Goal: Task Accomplishment & Management: Use online tool/utility

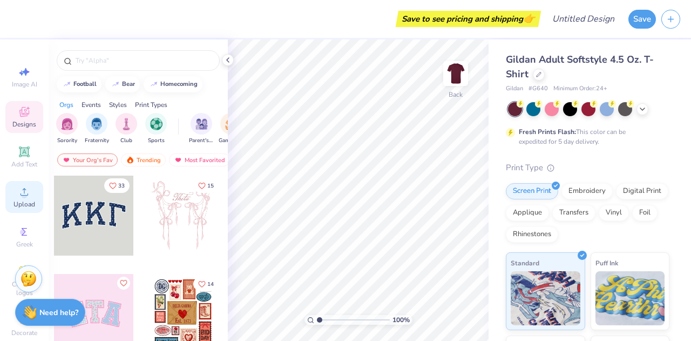
click at [18, 187] on icon at bounding box center [24, 191] width 13 height 13
click at [21, 192] on circle at bounding box center [24, 195] width 6 height 6
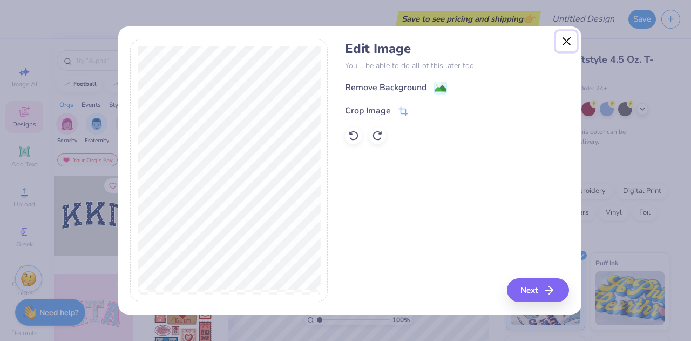
click at [575, 46] on button "Close" at bounding box center [566, 41] width 21 height 21
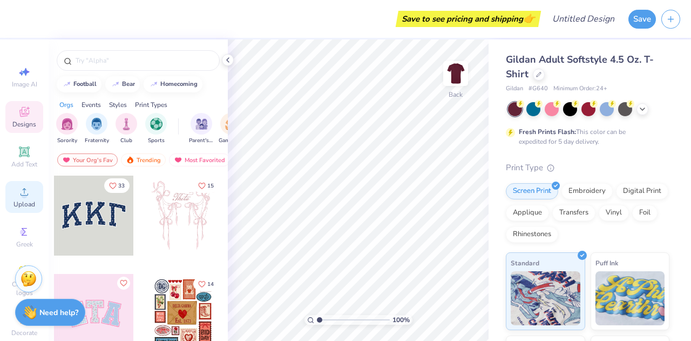
click at [24, 193] on icon at bounding box center [24, 191] width 13 height 13
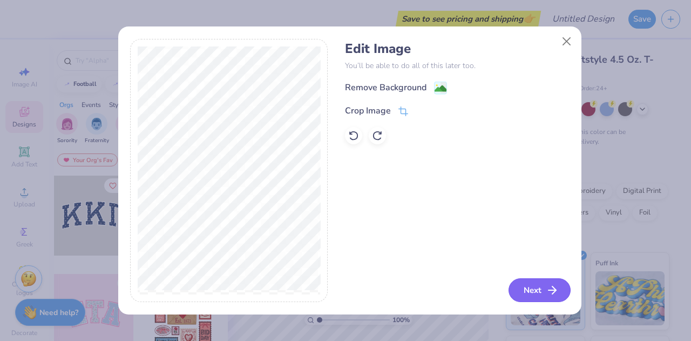
click at [525, 280] on button "Next" at bounding box center [540, 290] width 62 height 24
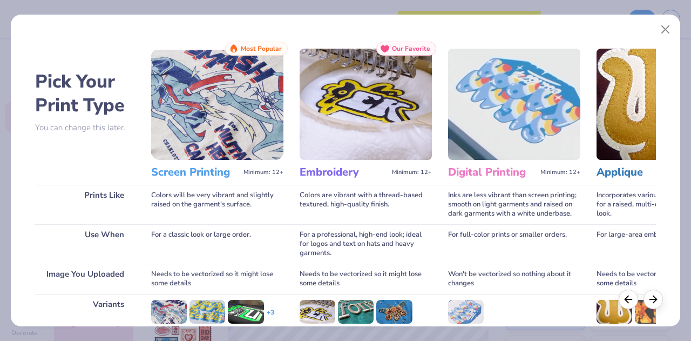
scroll to position [143, 0]
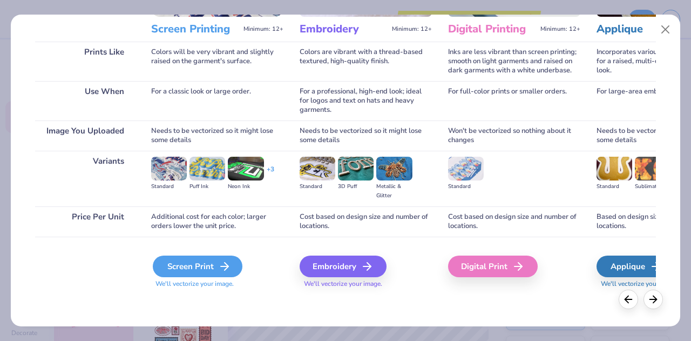
click at [194, 266] on div "Screen Print" at bounding box center [198, 266] width 90 height 22
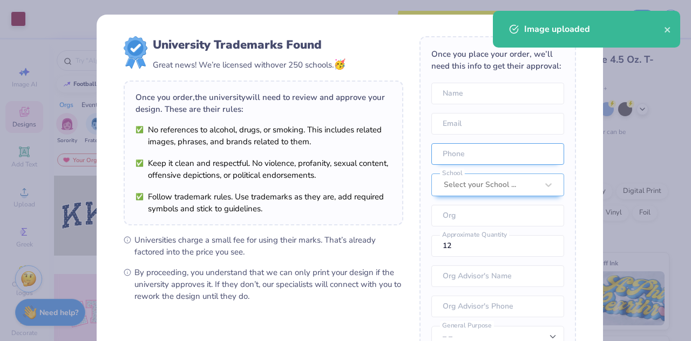
scroll to position [48, 0]
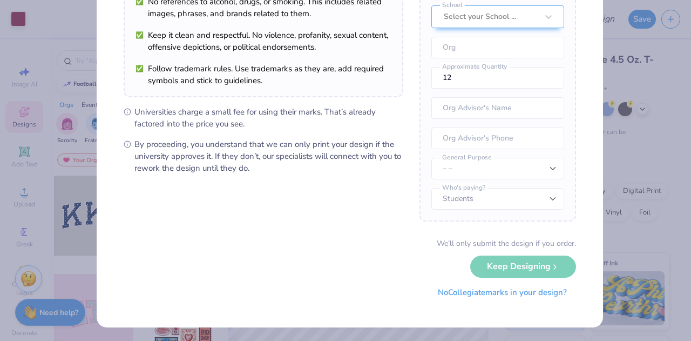
click at [479, 293] on button "No Collegiate marks in your design?" at bounding box center [502, 292] width 147 height 22
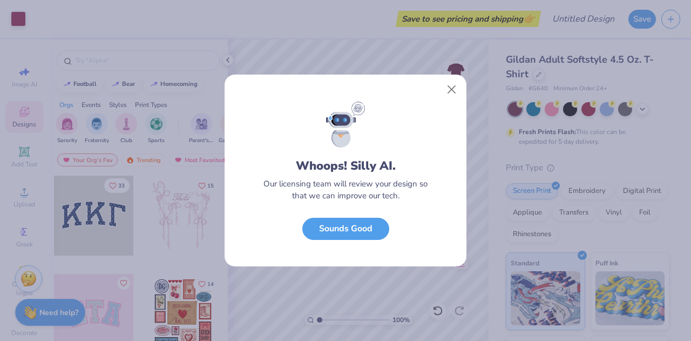
scroll to position [5, 0]
click at [456, 85] on button "Close" at bounding box center [452, 89] width 21 height 21
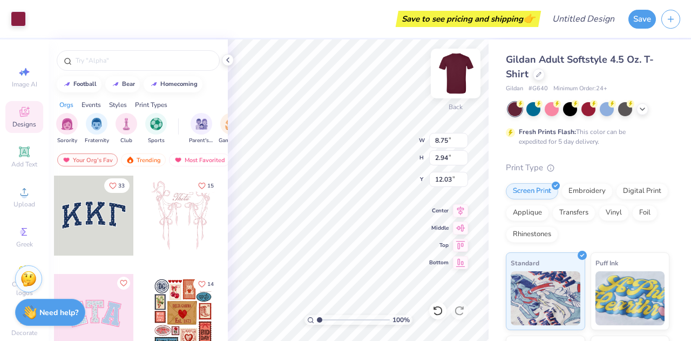
type input "6.06"
type input "2.04"
type input "3.00"
click at [16, 7] on div "Art colors" at bounding box center [13, 19] width 26 height 38
click at [17, 13] on div at bounding box center [18, 17] width 15 height 15
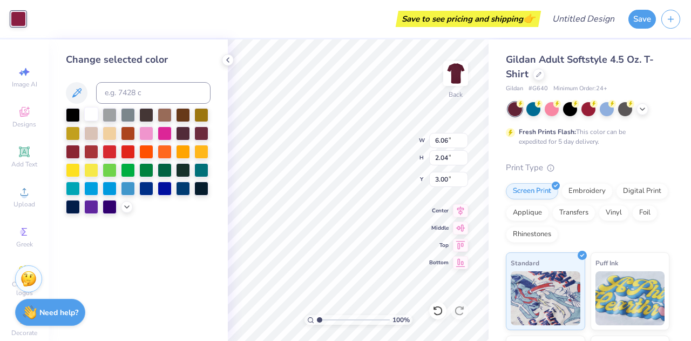
click at [90, 112] on div at bounding box center [91, 114] width 14 height 14
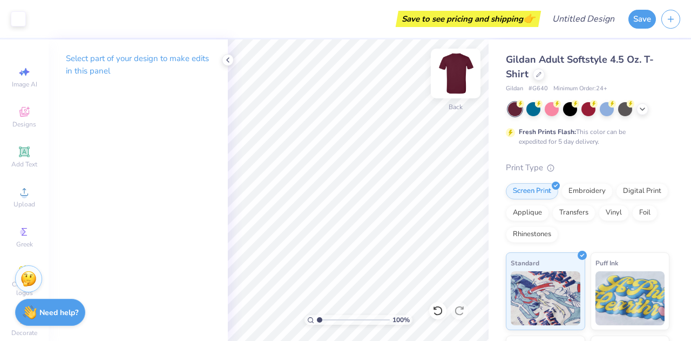
click at [463, 73] on img at bounding box center [455, 73] width 43 height 43
click at [19, 199] on div "Upload" at bounding box center [24, 197] width 38 height 32
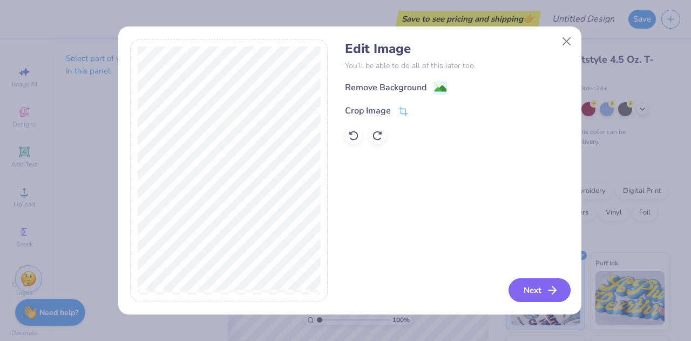
click at [545, 289] on button "Next" at bounding box center [540, 290] width 62 height 24
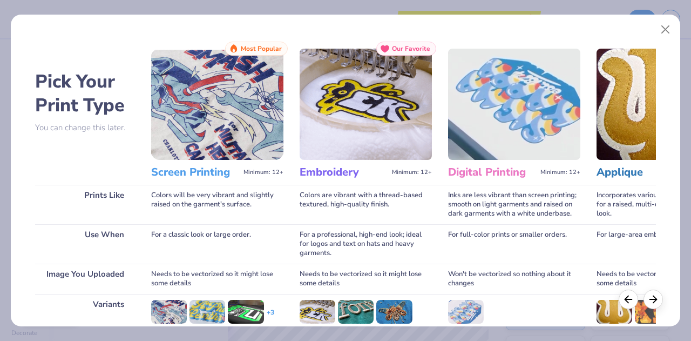
scroll to position [143, 0]
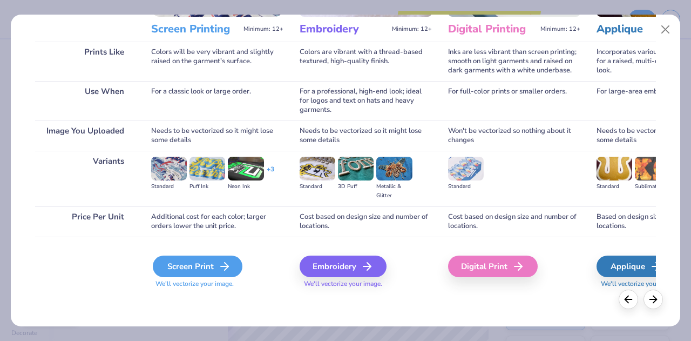
click at [215, 264] on div "Screen Print" at bounding box center [198, 266] width 90 height 22
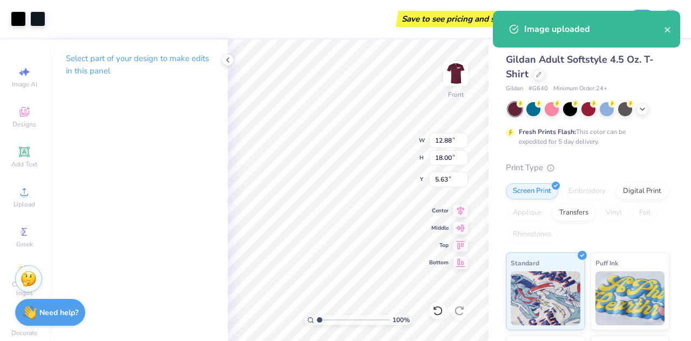
type input "2.48"
type input "10.24"
type input "14.31"
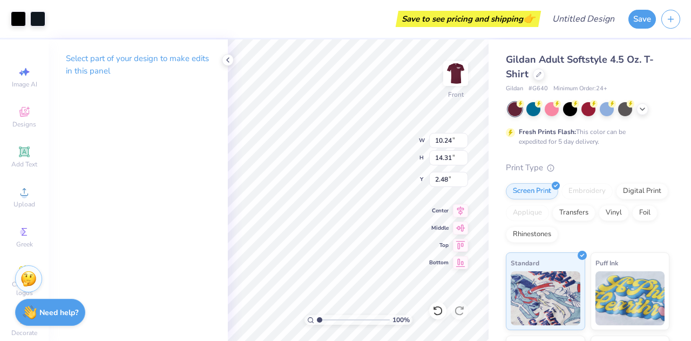
type input "3.50"
type input "11.37"
type input "15.90"
type input "3.00"
click at [33, 19] on div at bounding box center [37, 17] width 15 height 15
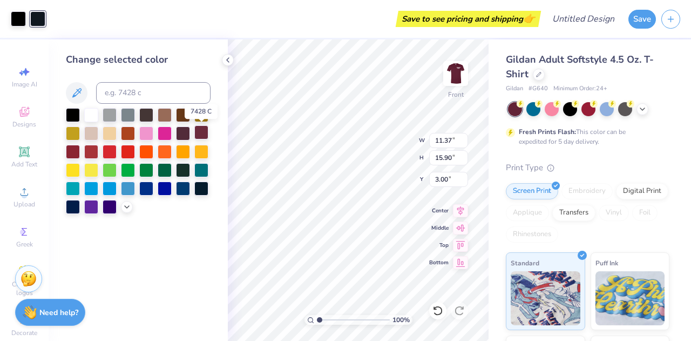
click at [203, 131] on div at bounding box center [201, 132] width 14 height 14
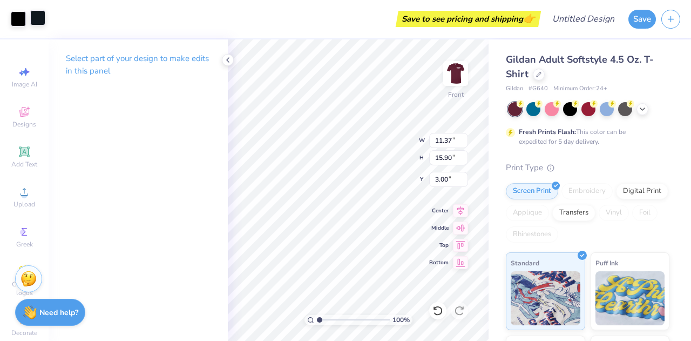
click at [44, 21] on div at bounding box center [37, 17] width 15 height 15
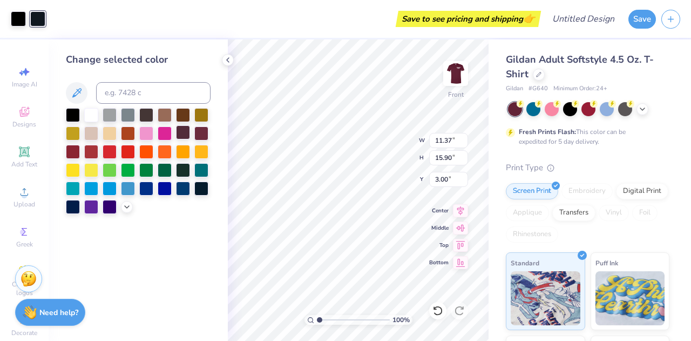
click at [181, 127] on div at bounding box center [183, 132] width 14 height 14
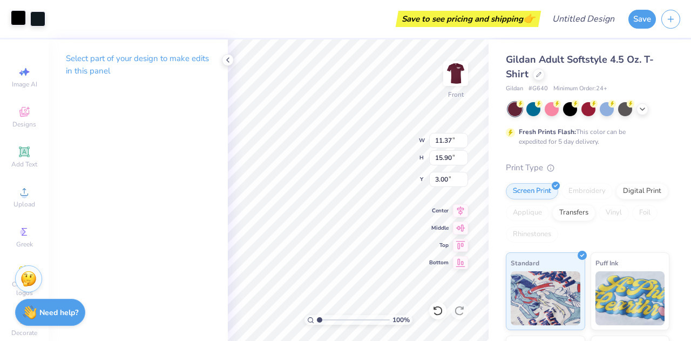
click at [23, 21] on div at bounding box center [18, 17] width 15 height 15
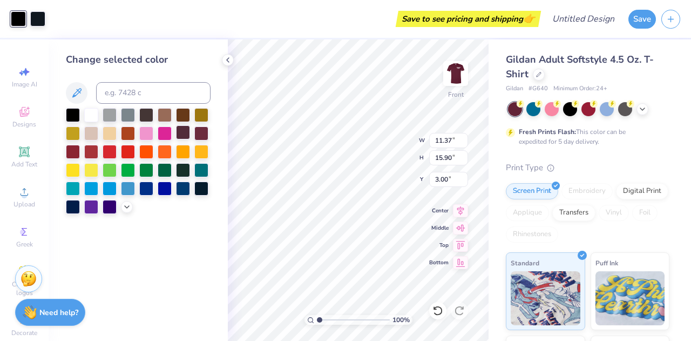
click at [181, 134] on div at bounding box center [183, 132] width 14 height 14
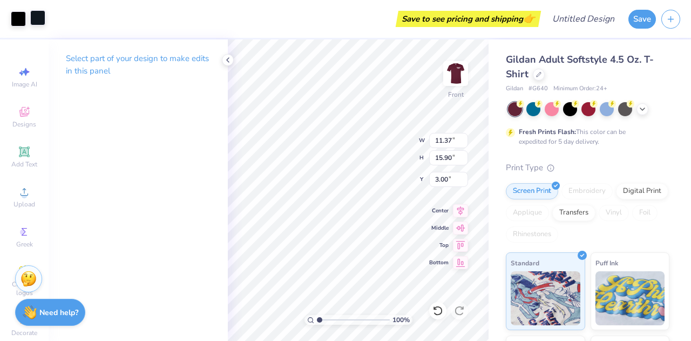
click at [33, 18] on div at bounding box center [37, 17] width 15 height 15
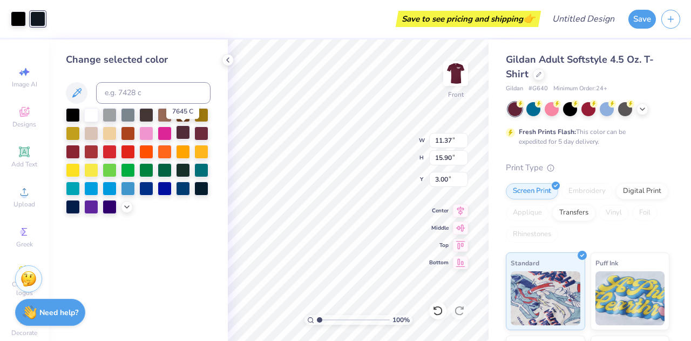
click at [180, 136] on div at bounding box center [183, 132] width 14 height 14
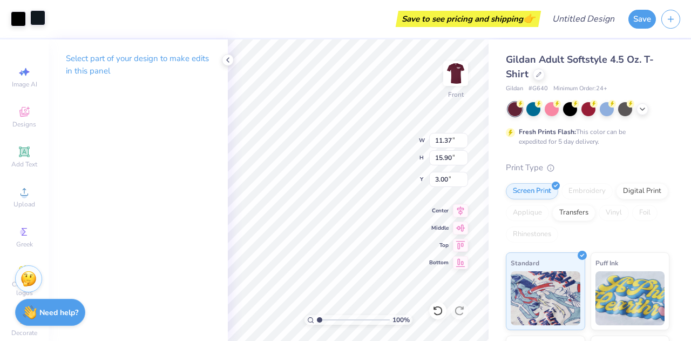
click at [44, 18] on div at bounding box center [37, 17] width 15 height 15
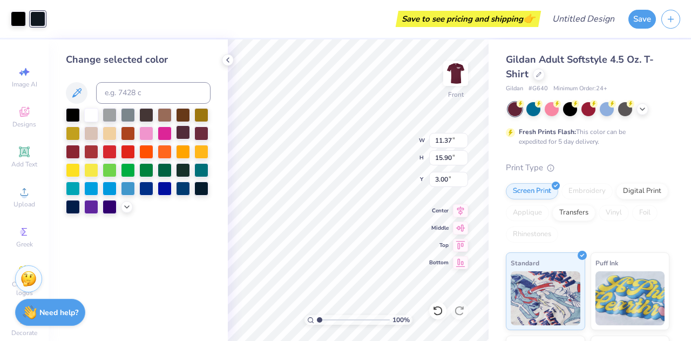
click at [178, 134] on div at bounding box center [183, 132] width 14 height 14
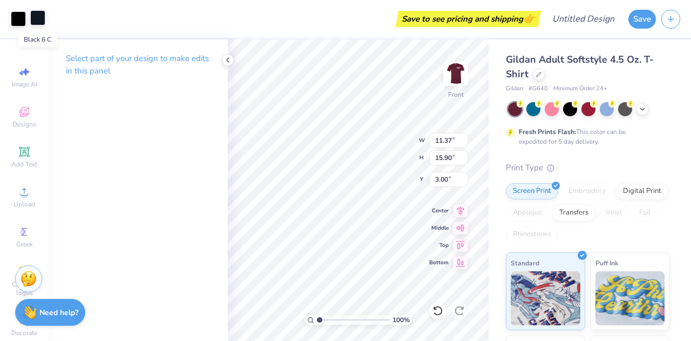
click at [36, 21] on div at bounding box center [37, 17] width 15 height 15
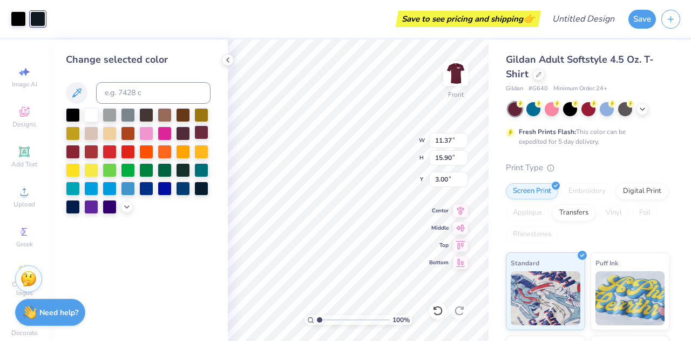
click at [203, 128] on div at bounding box center [201, 132] width 14 height 14
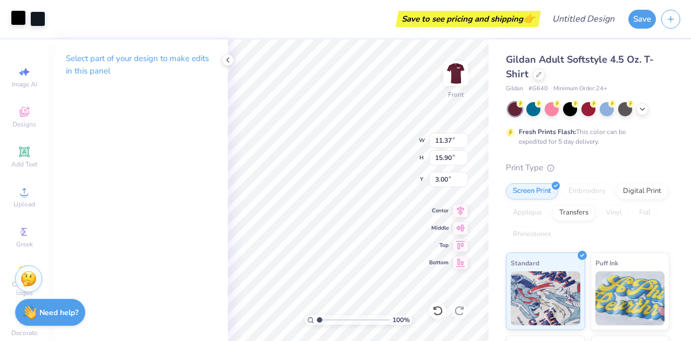
click at [15, 23] on div at bounding box center [18, 17] width 15 height 15
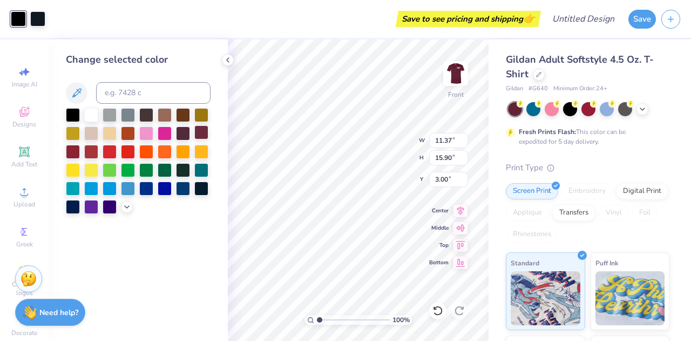
click at [206, 132] on div at bounding box center [201, 132] width 14 height 14
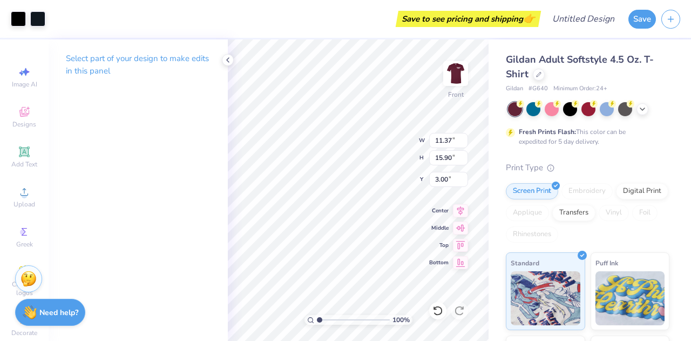
type input "9.20"
type input "12.86"
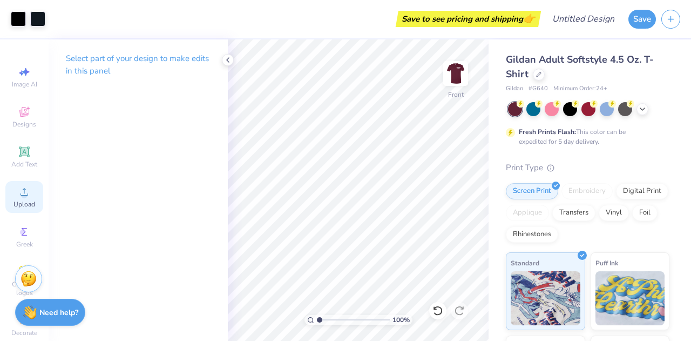
click at [29, 193] on div "Upload" at bounding box center [24, 197] width 38 height 32
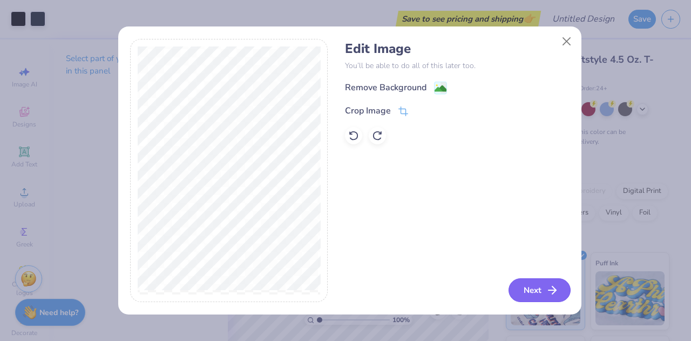
click at [532, 285] on button "Next" at bounding box center [540, 290] width 62 height 24
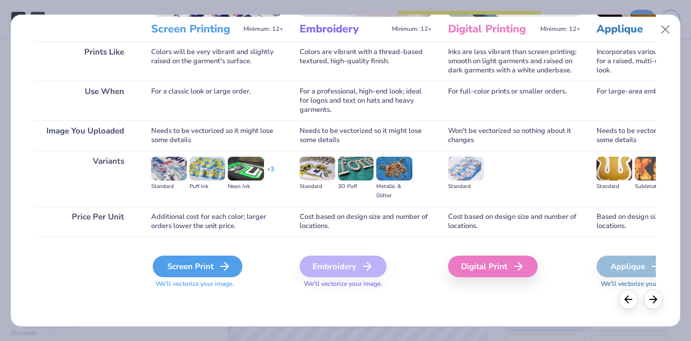
click at [213, 268] on div "Screen Print" at bounding box center [198, 266] width 90 height 22
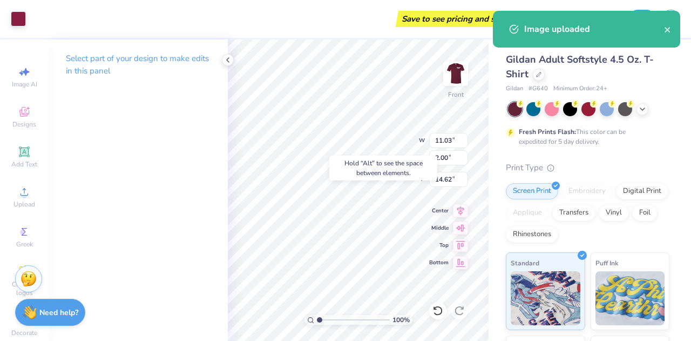
type input "14.62"
type input "9.20"
type input "12.86"
type input "3.00"
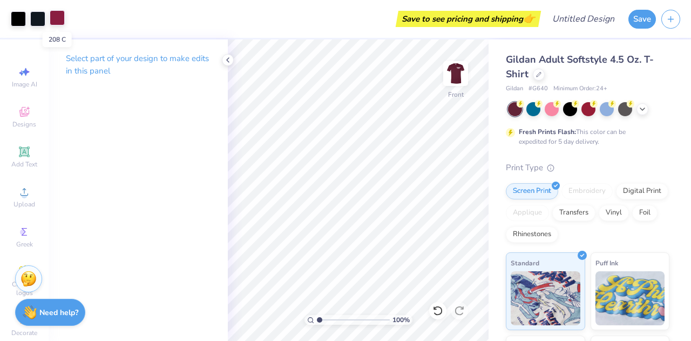
click at [55, 16] on div at bounding box center [57, 17] width 15 height 15
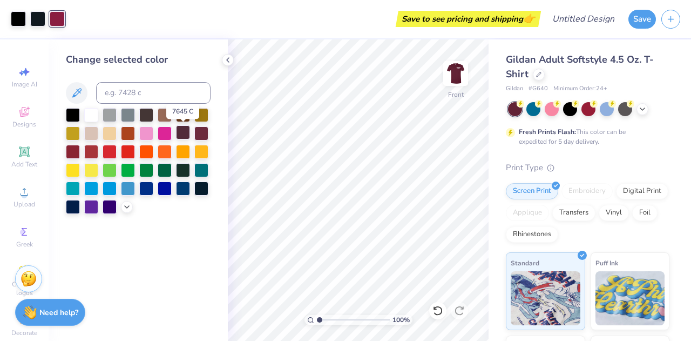
click at [179, 131] on div at bounding box center [183, 132] width 14 height 14
click at [200, 133] on div at bounding box center [201, 132] width 14 height 14
click at [36, 22] on div at bounding box center [37, 17] width 15 height 15
click at [206, 134] on div at bounding box center [201, 132] width 14 height 14
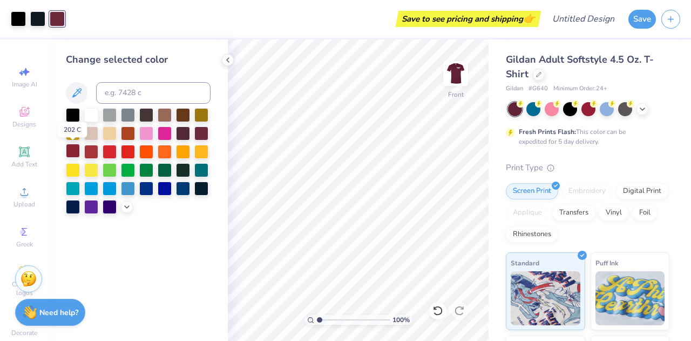
click at [73, 149] on div at bounding box center [73, 151] width 14 height 14
click at [200, 133] on div at bounding box center [201, 132] width 14 height 14
click at [187, 132] on div at bounding box center [183, 132] width 14 height 14
click at [143, 114] on div at bounding box center [146, 114] width 14 height 14
click at [72, 115] on div at bounding box center [73, 114] width 14 height 14
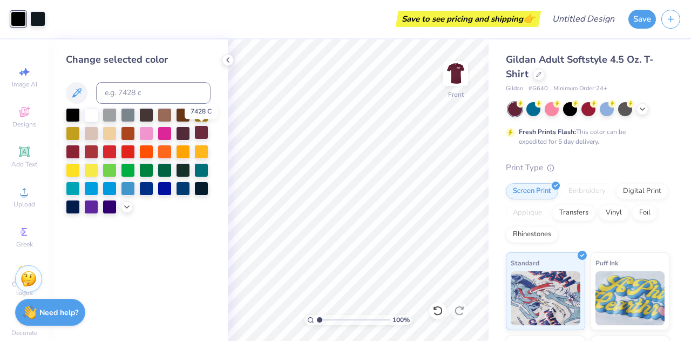
click at [204, 132] on div at bounding box center [201, 132] width 14 height 14
click at [90, 150] on div at bounding box center [91, 151] width 14 height 14
click at [68, 148] on div at bounding box center [73, 151] width 14 height 14
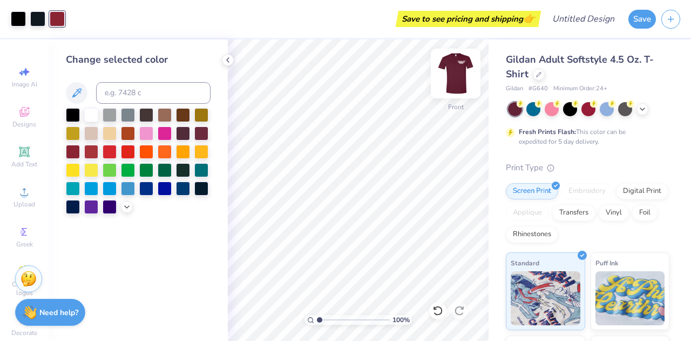
click at [451, 77] on img at bounding box center [455, 73] width 43 height 43
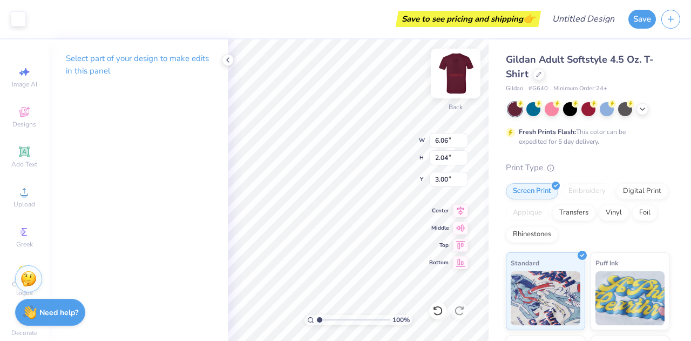
click at [447, 84] on img at bounding box center [455, 73] width 43 height 43
click at [17, 17] on div at bounding box center [18, 17] width 15 height 15
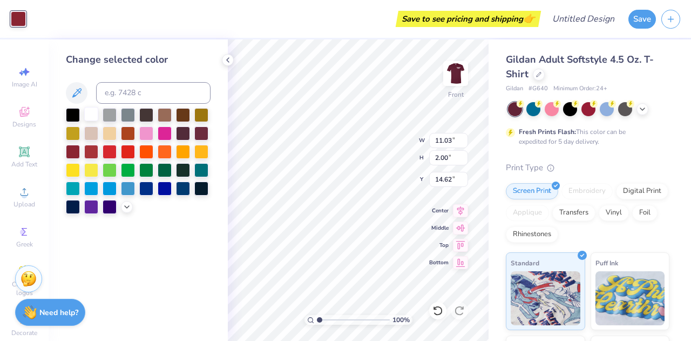
click at [95, 114] on div at bounding box center [91, 114] width 14 height 14
type input "9.20"
type input "12.86"
type input "3.00"
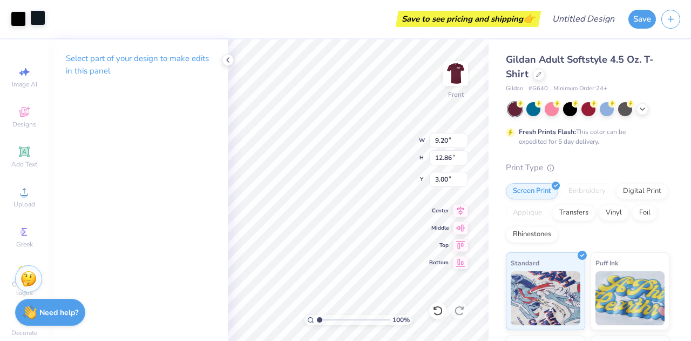
click at [38, 17] on div at bounding box center [37, 17] width 15 height 15
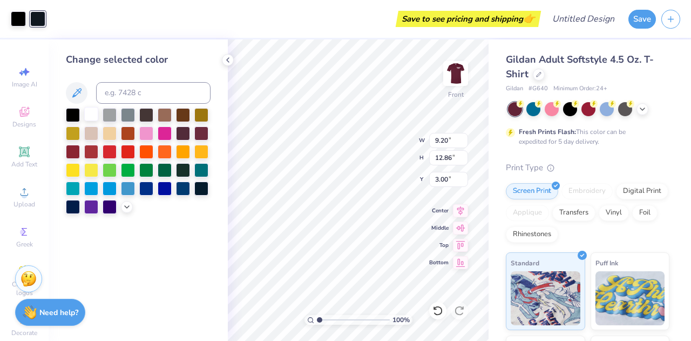
click at [92, 107] on div at bounding box center [91, 114] width 14 height 14
click at [92, 109] on div at bounding box center [91, 114] width 14 height 14
click at [18, 17] on div at bounding box center [18, 17] width 15 height 15
click at [91, 111] on div at bounding box center [91, 114] width 14 height 14
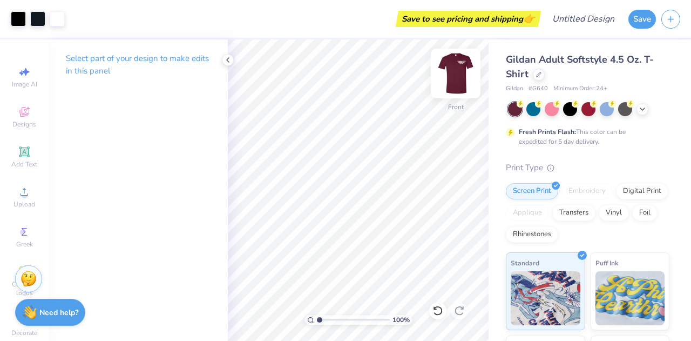
click at [457, 74] on img at bounding box center [455, 73] width 43 height 43
click at [458, 80] on img at bounding box center [455, 73] width 43 height 43
